Goal: Information Seeking & Learning: Learn about a topic

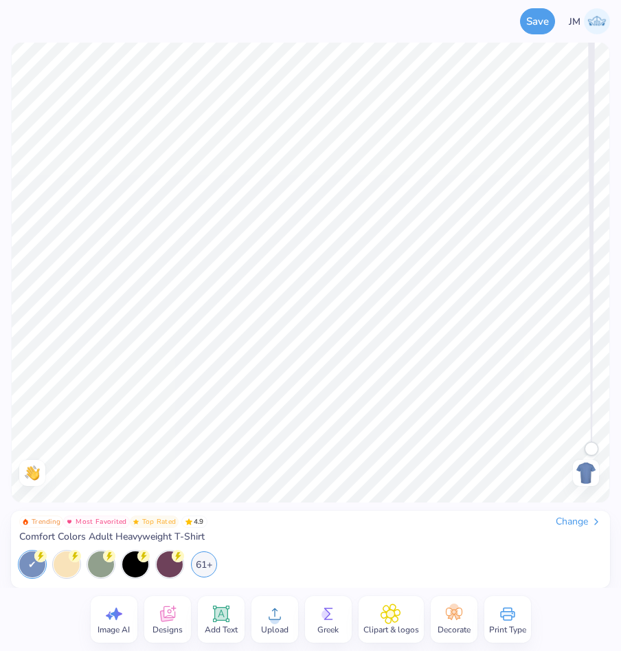
click at [171, 615] on icon at bounding box center [167, 614] width 21 height 21
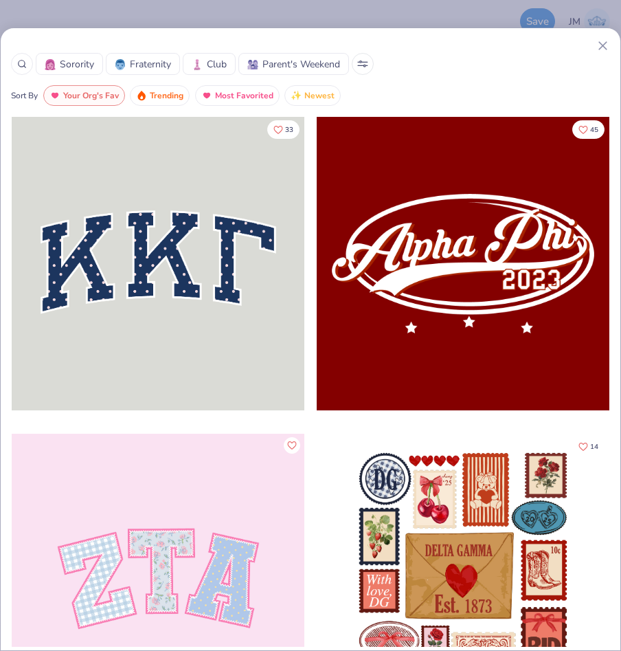
click at [24, 69] on div at bounding box center [22, 64] width 22 height 22
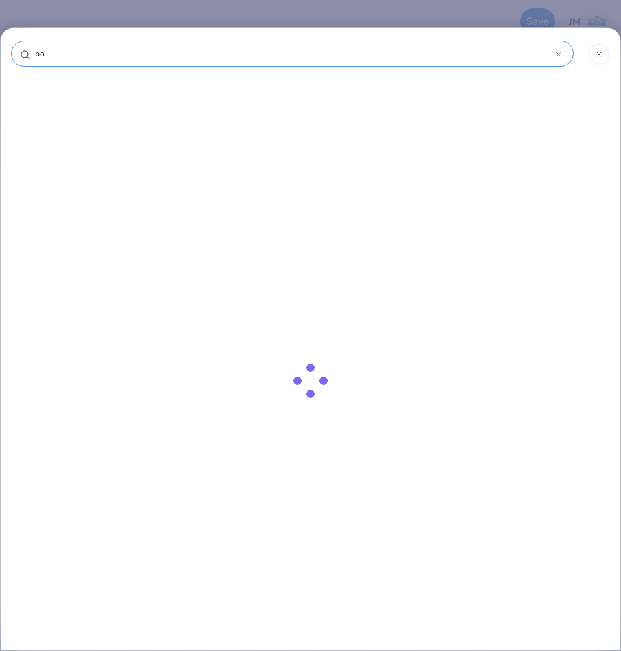
type input "bow"
type input "bowl"
type input "bowli"
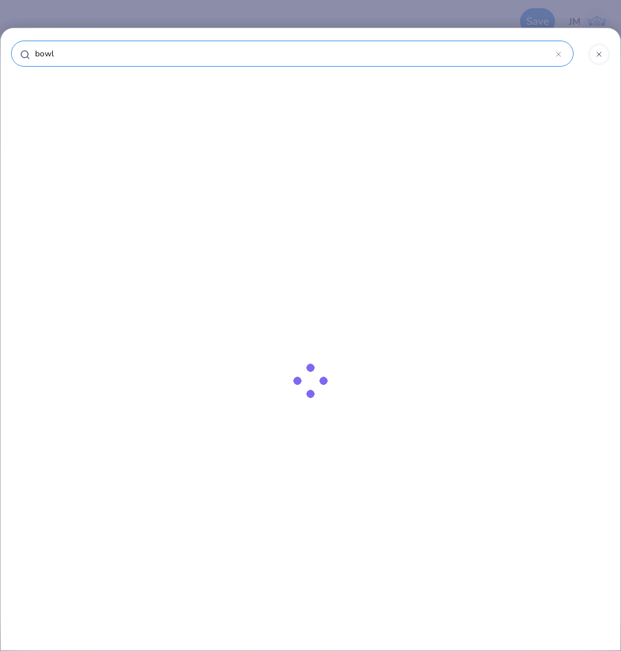
type input "bowli"
type input "[PERSON_NAME]"
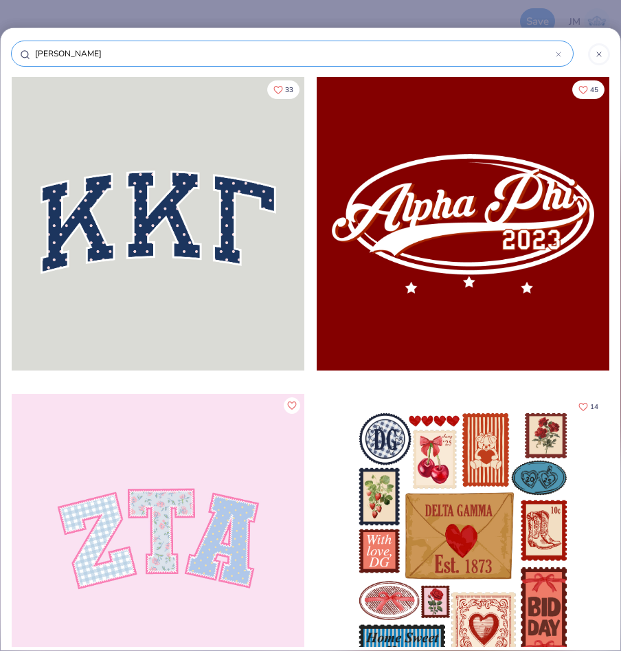
type input "bowling"
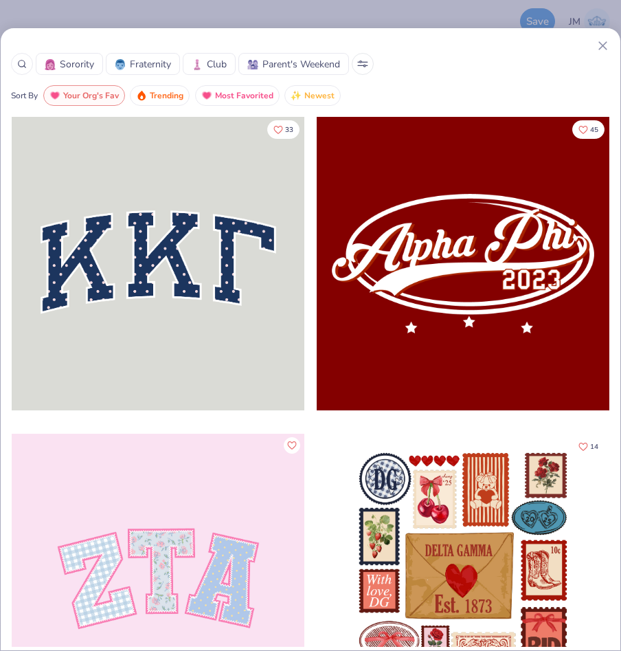
click at [25, 61] on icon at bounding box center [22, 64] width 10 height 10
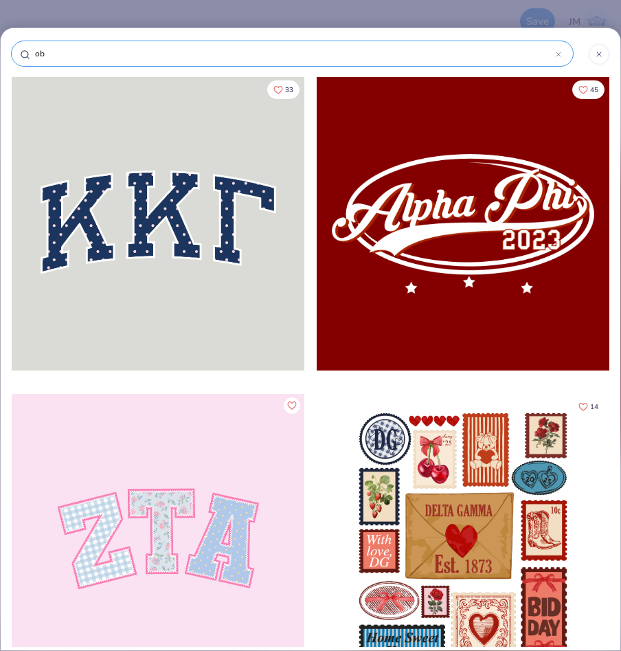
type input "o"
type input "bowl"
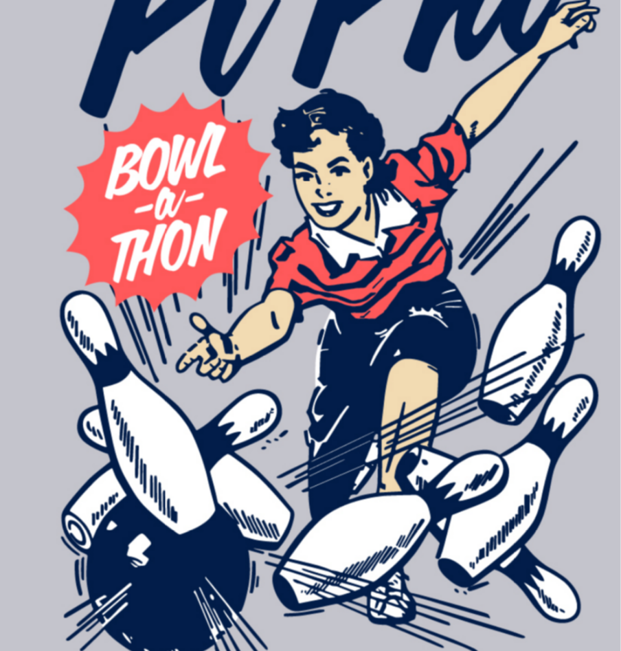
type input "bowl"
